Goal: Book appointment/travel/reservation

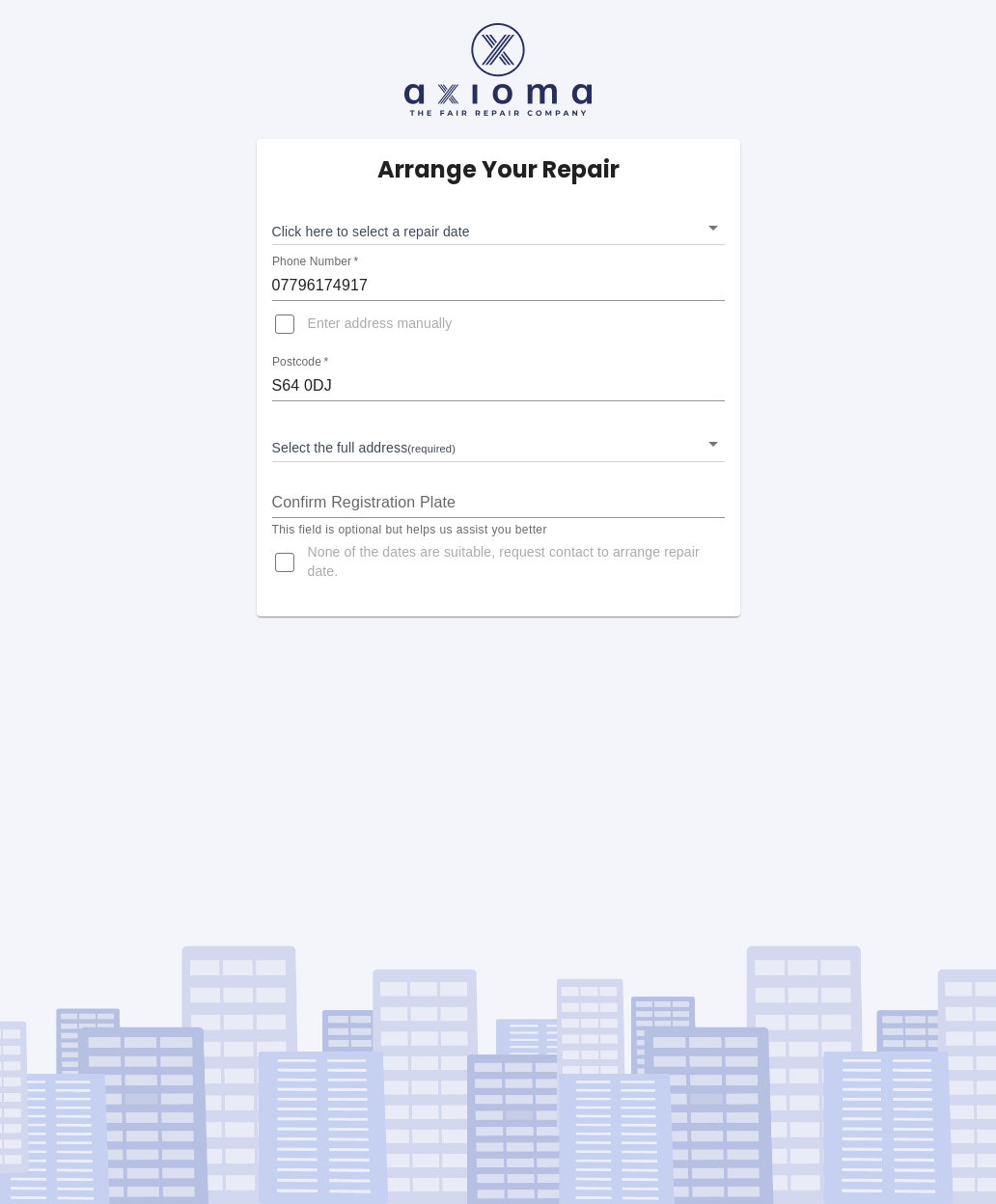
click at [738, 442] on div "Arrange Your Repair Click here to select a repair date ​ Phone Number   * 07796…" at bounding box center [498, 377] width 483 height 477
click at [717, 447] on body "Arrange Your Repair Click here to select a repair date ​ Phone Number   * 07796…" at bounding box center [498, 602] width 996 height 1204
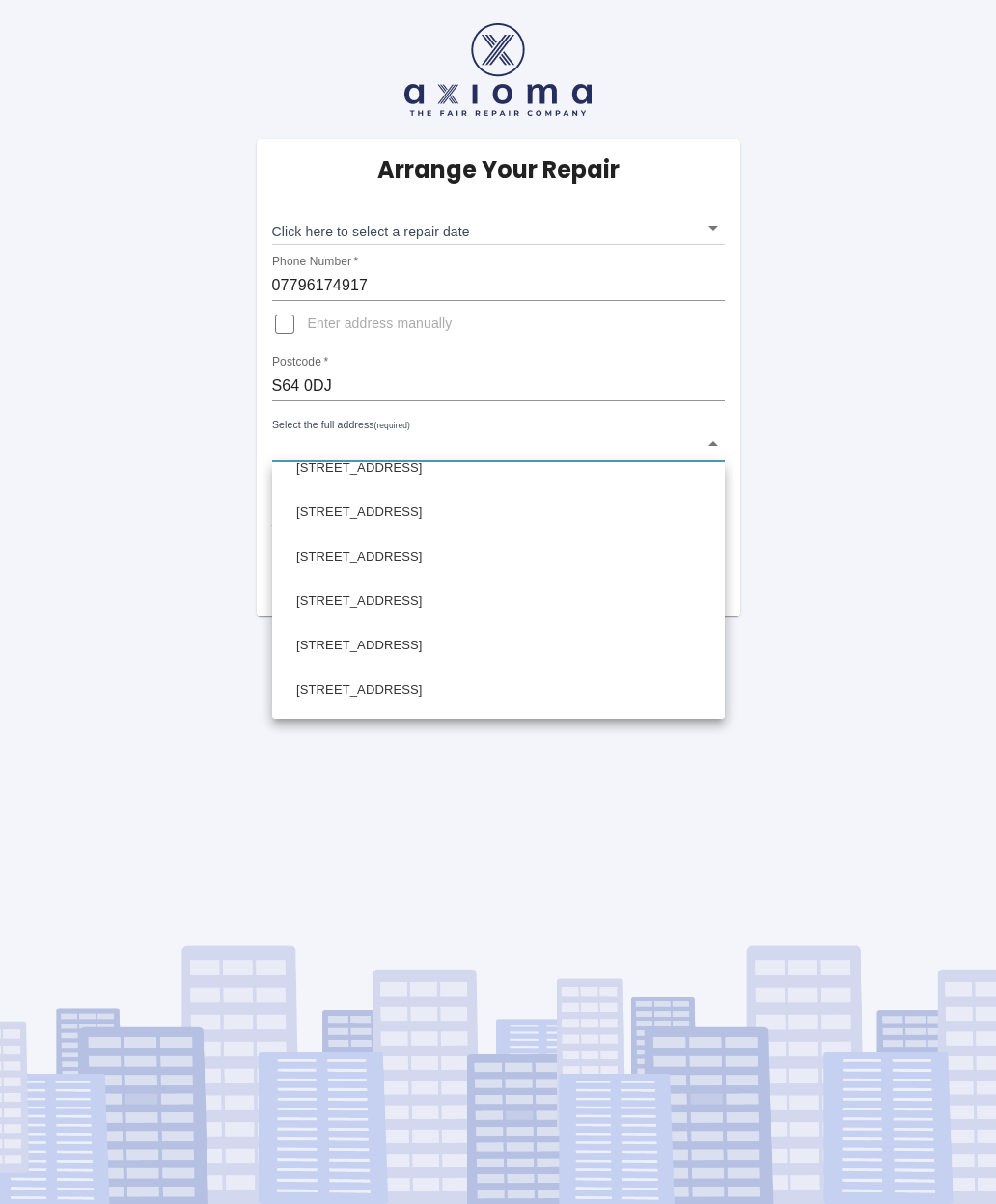
scroll to position [1030, 0]
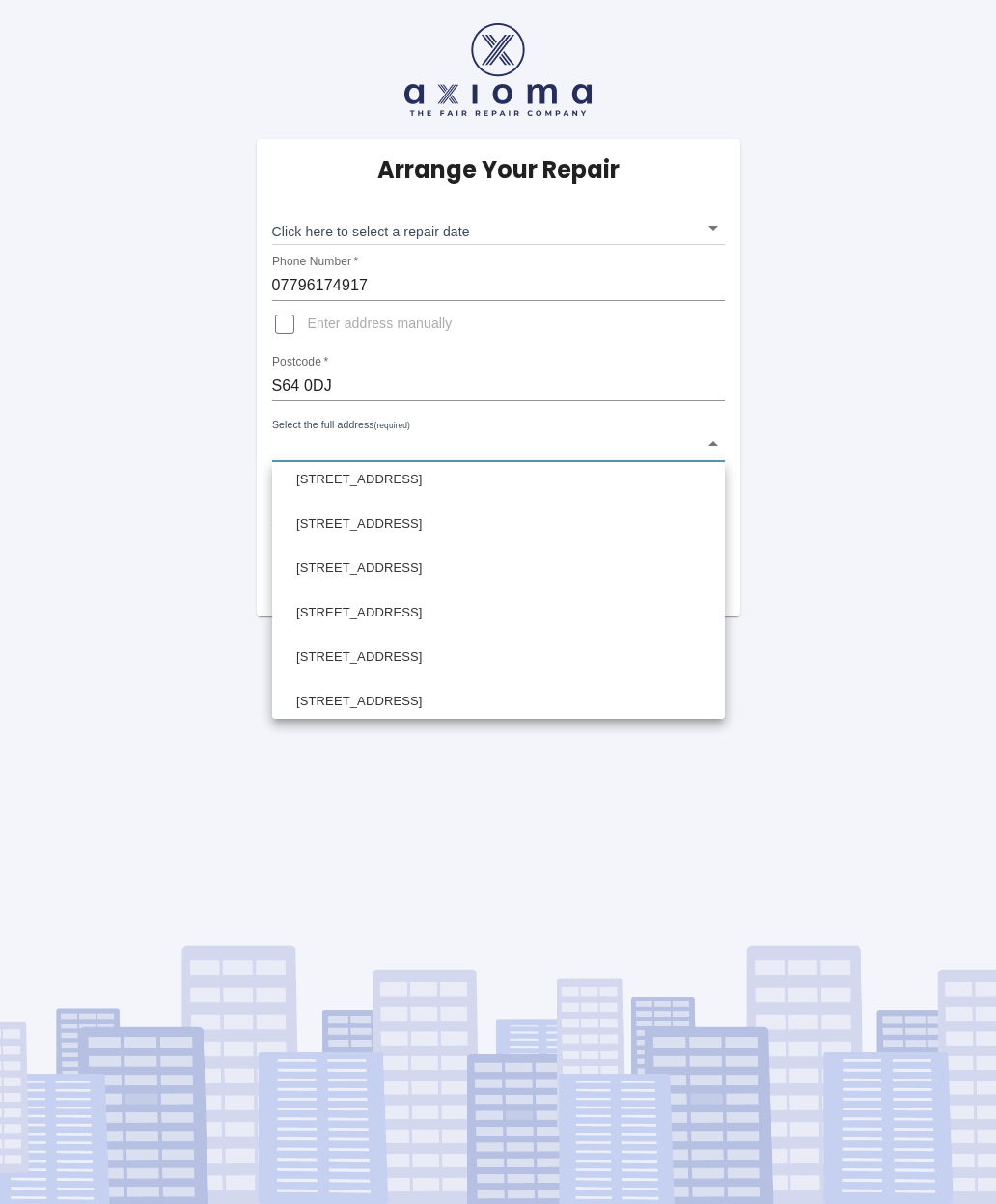
click at [484, 567] on li "70 Addison Road Mexborough South Yorkshire" at bounding box center [498, 568] width 442 height 45
type input "70 Addison Road Mexborough South Yorkshire"
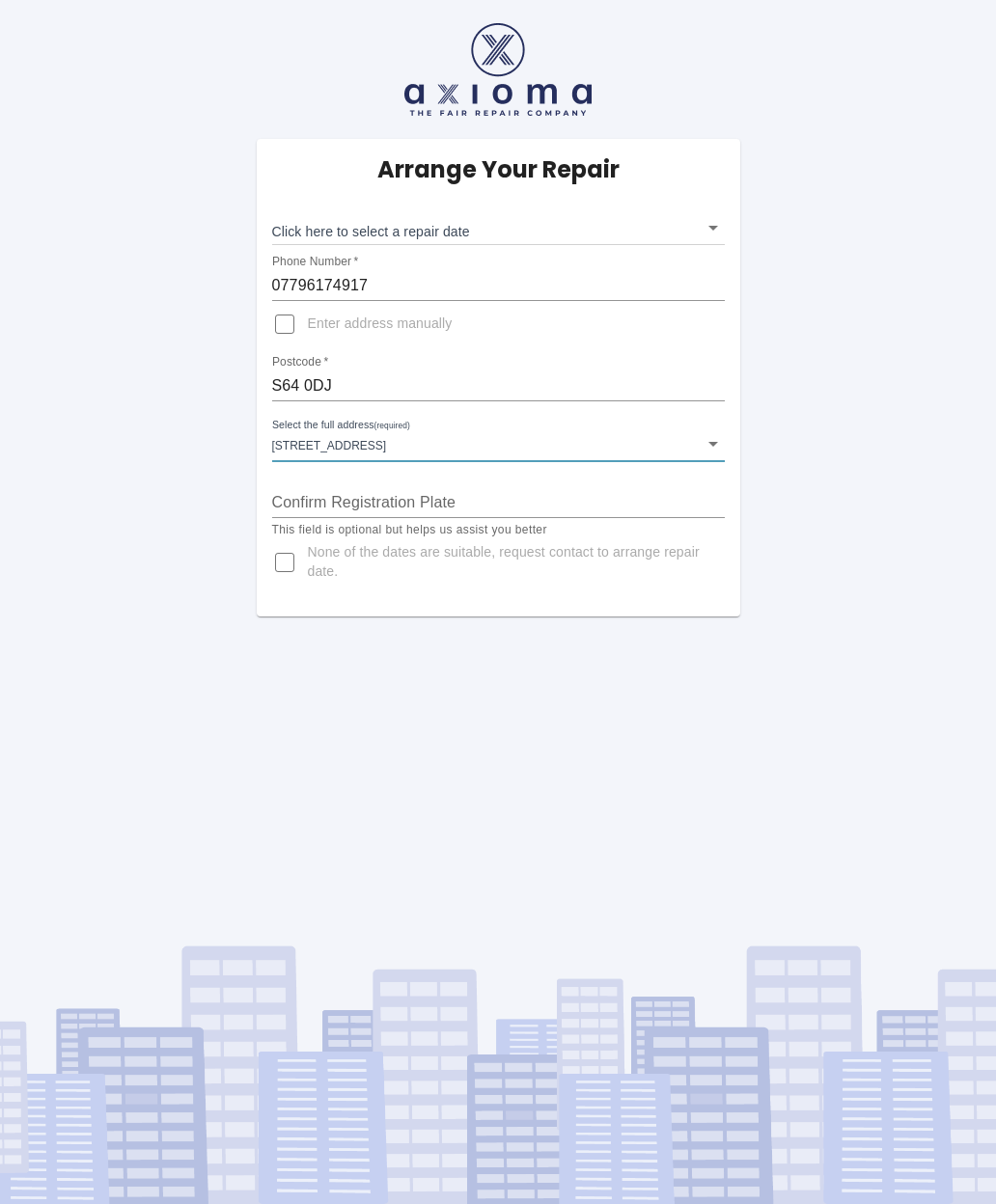
click at [444, 501] on input "Confirm Registration Plate" at bounding box center [498, 502] width 452 height 31
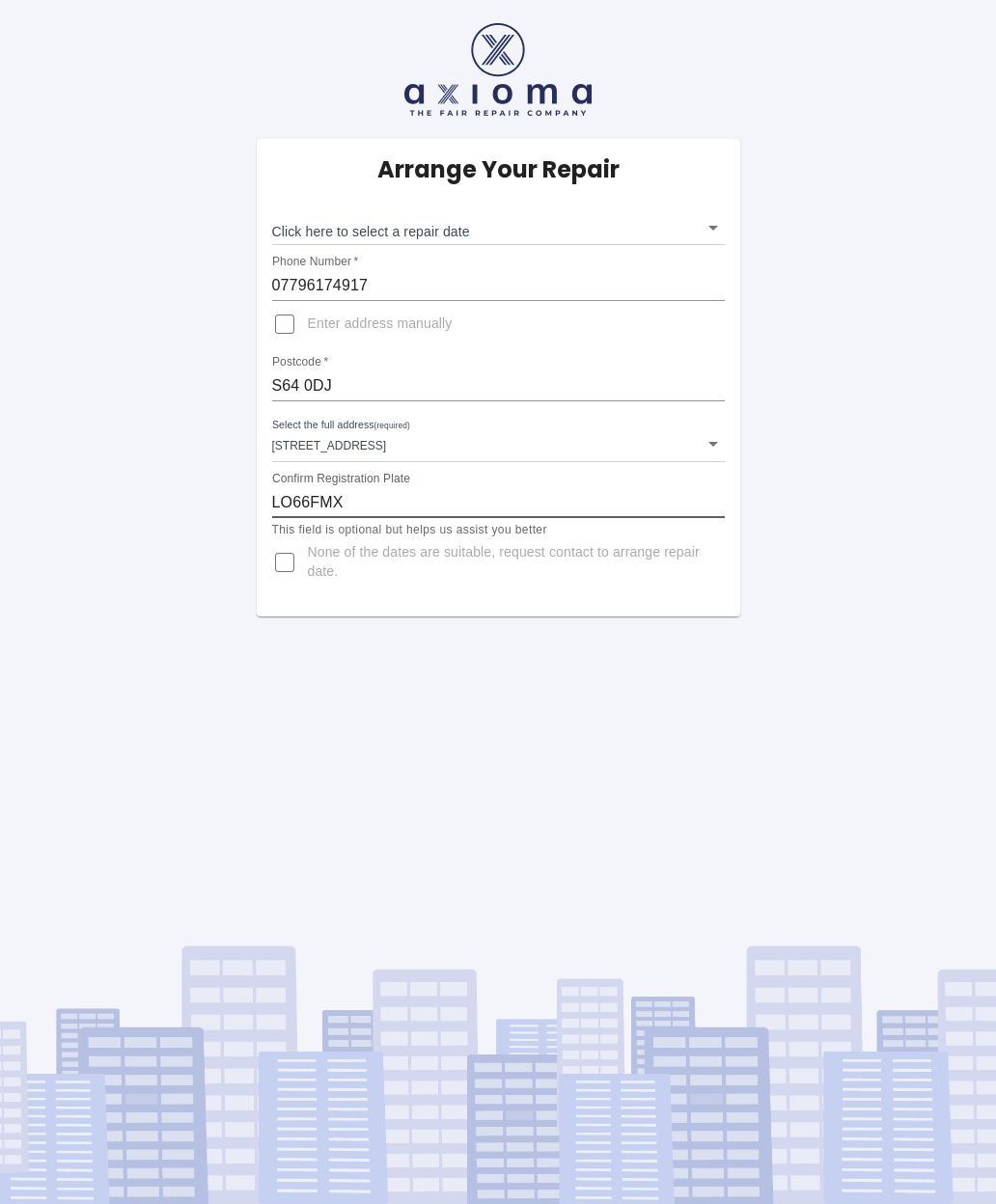
type input "LO66FMX"
click at [706, 222] on body "Arrange Your Repair Click here to select a repair date ​ Phone Number   * 07796…" at bounding box center [498, 602] width 996 height 1204
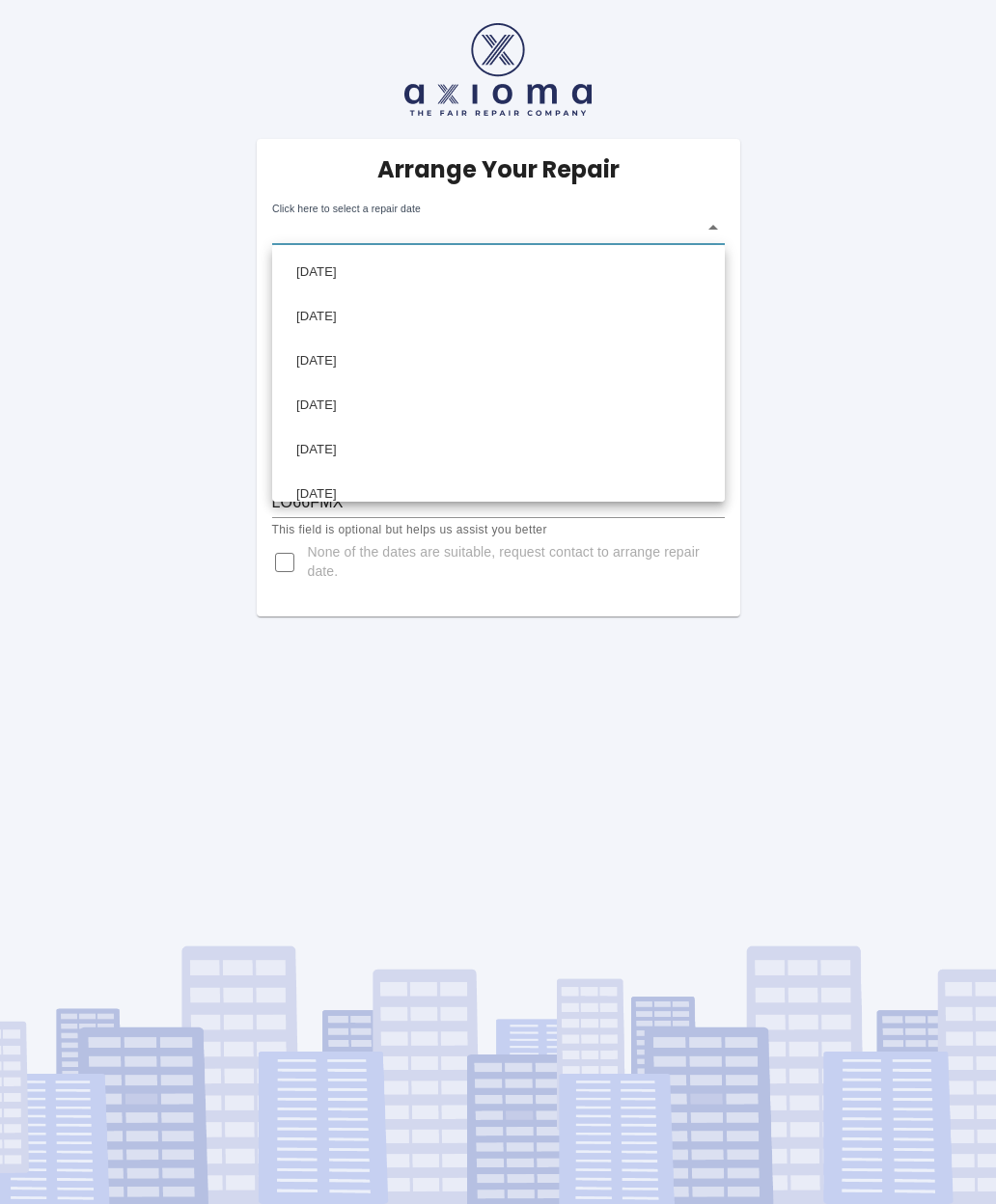
click at [384, 273] on li "Sat Oct 25 2025" at bounding box center [498, 272] width 442 height 45
type input "2025-10-25T00:00:00.000Z"
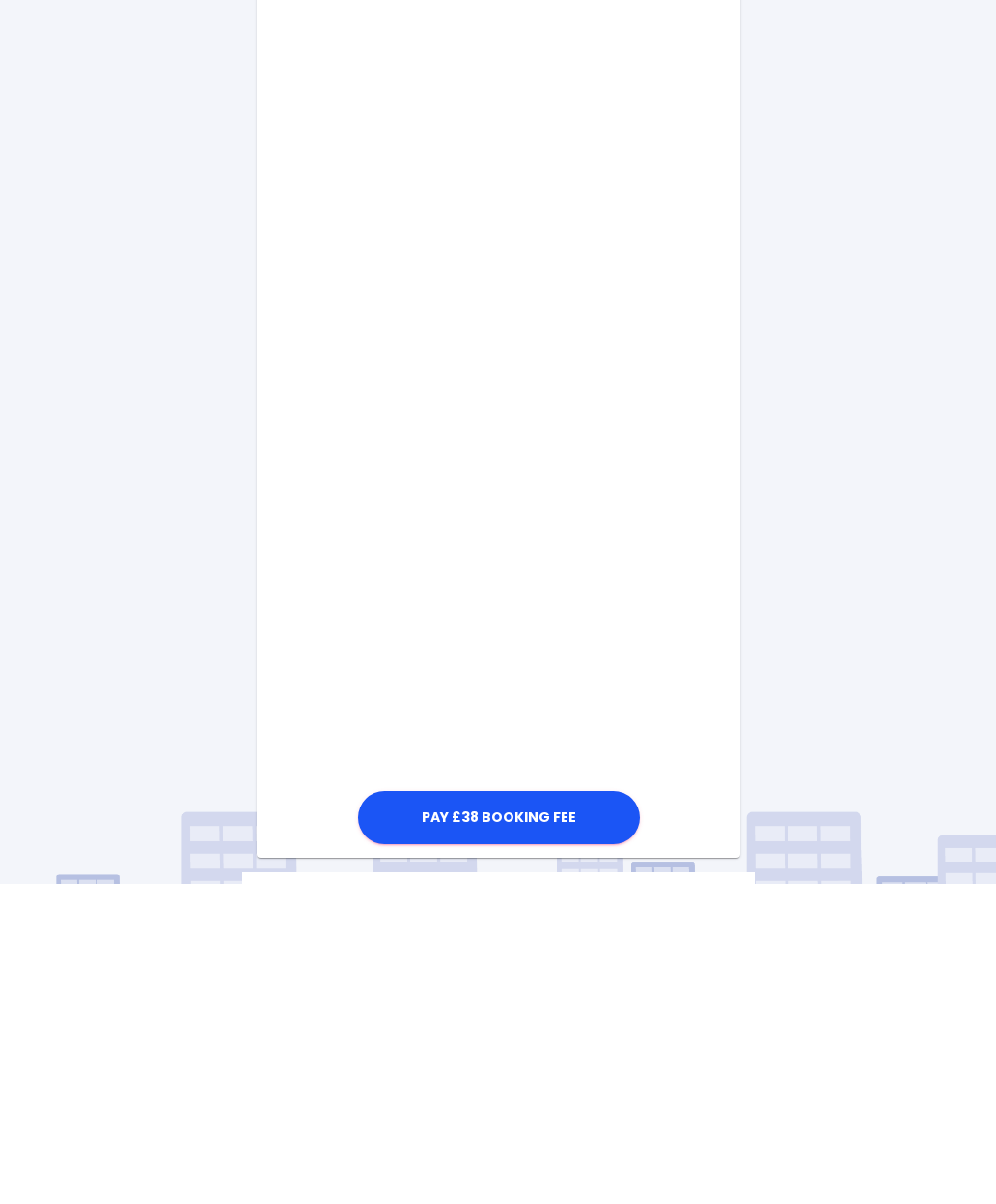
scroll to position [514, 0]
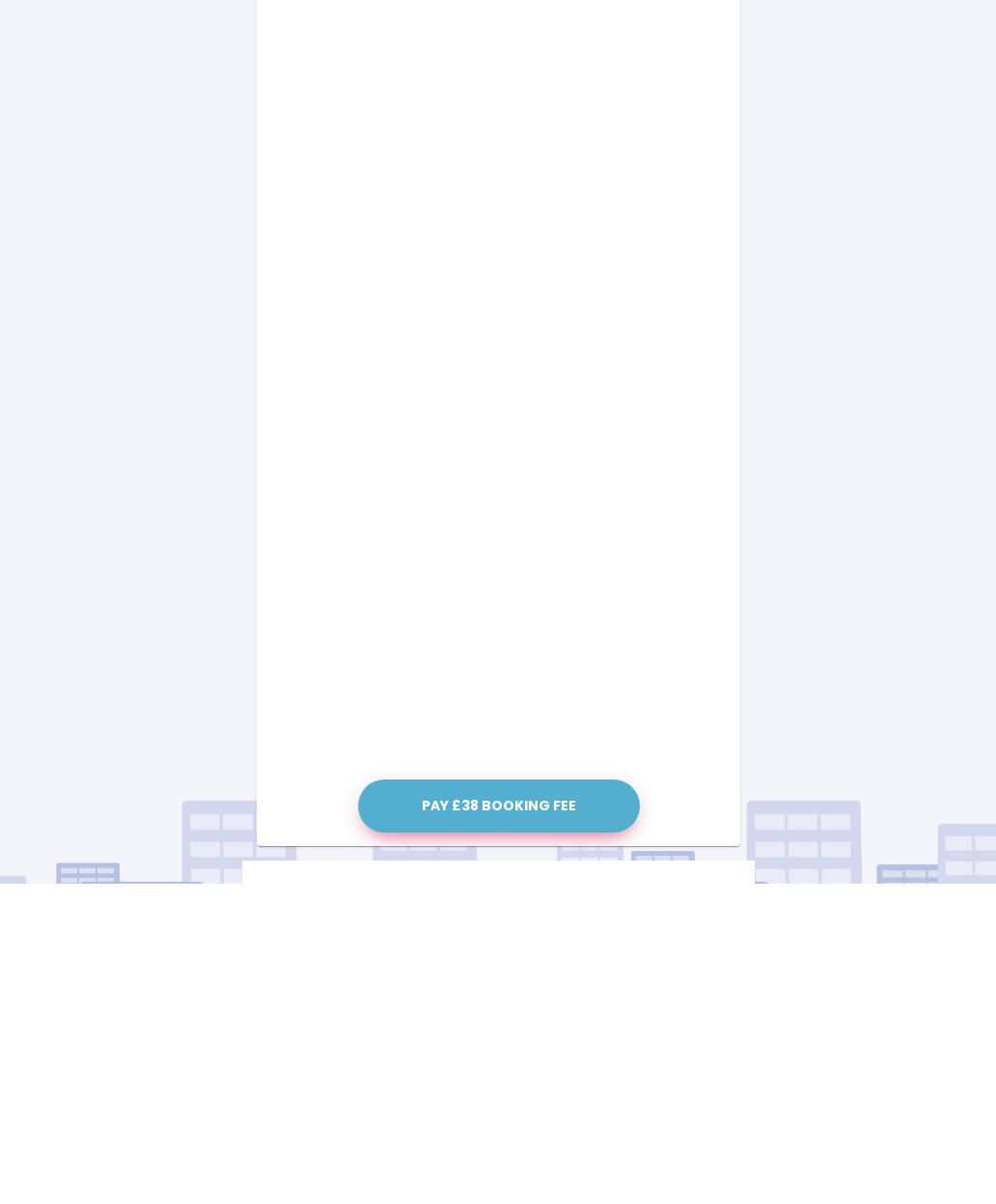
click at [509, 1100] on button "Pay £38 Booking Fee" at bounding box center [499, 1126] width 282 height 53
